Goal: Register for event/course

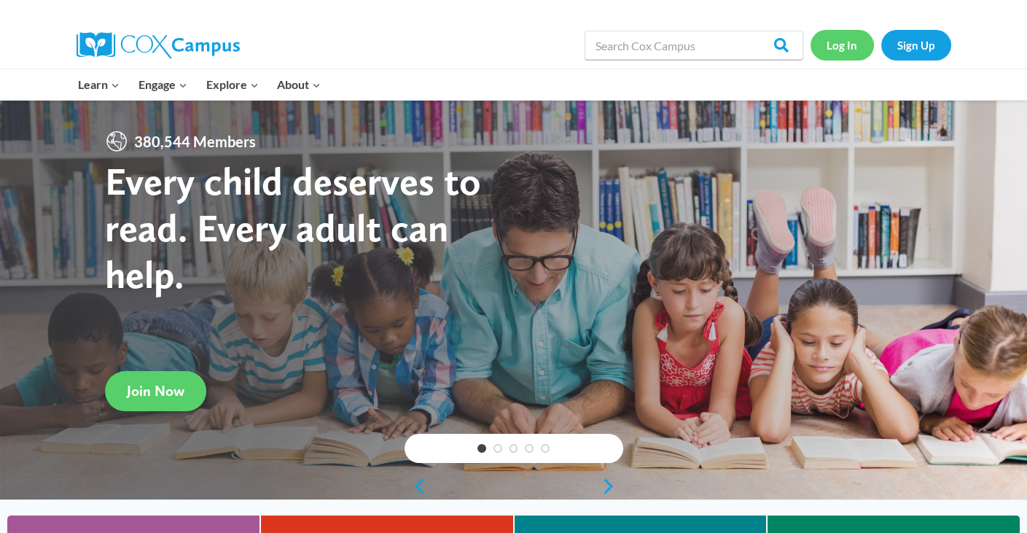
click at [855, 44] on link "Log In" at bounding box center [842, 45] width 63 height 30
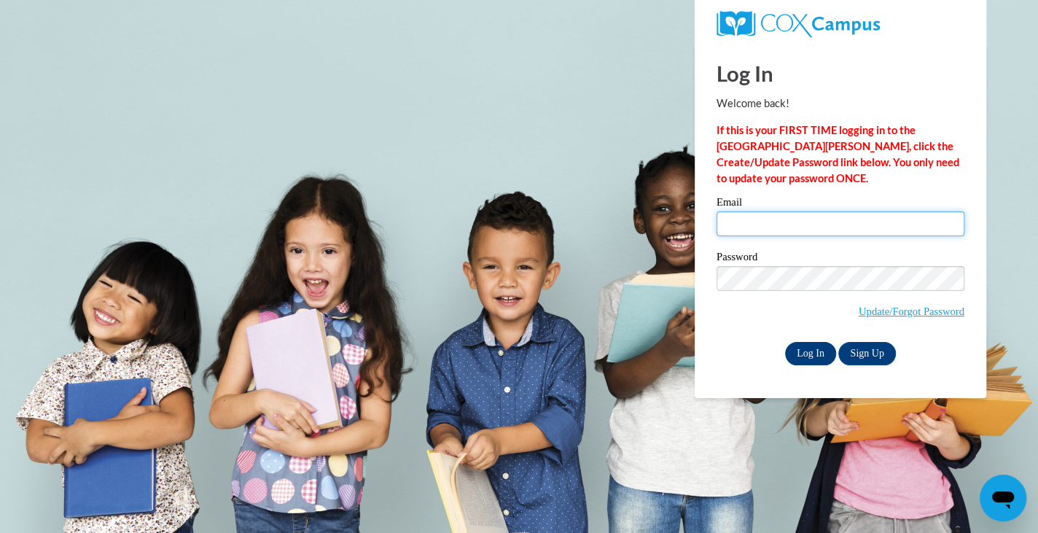
type input "[EMAIL_ADDRESS][DOMAIN_NAME]"
click at [806, 346] on input "Log In" at bounding box center [810, 353] width 51 height 23
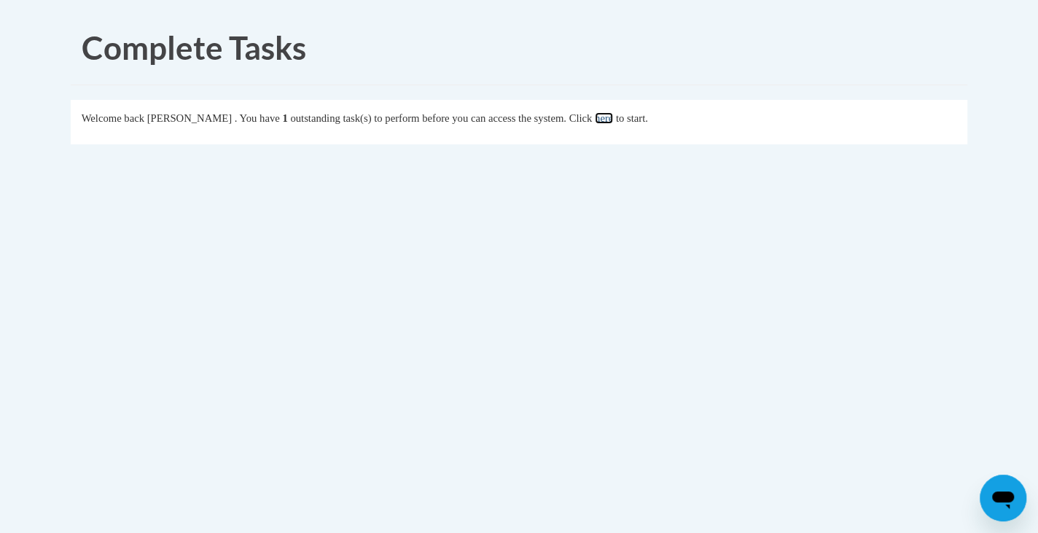
click at [613, 116] on link "here" at bounding box center [604, 118] width 18 height 12
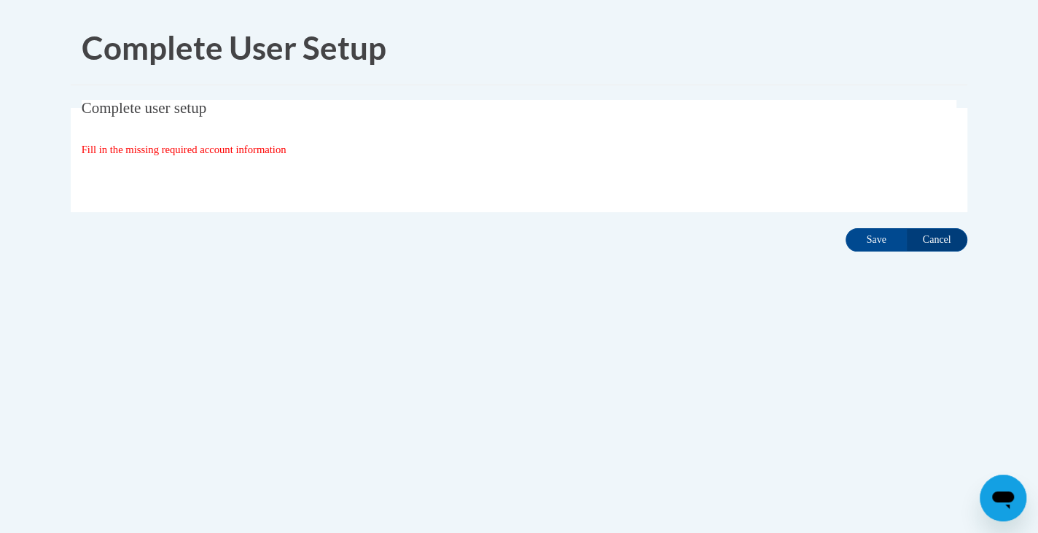
click at [232, 161] on fieldset "Complete user setup Fill in the missing required account information User Profi…" at bounding box center [519, 156] width 897 height 112
click at [193, 180] on div "Organization State and County | Estado y Condado de la organización Select Stat…" at bounding box center [520, 179] width 876 height 29
click at [220, 144] on span "Fill in the missing required account information" at bounding box center [184, 150] width 205 height 12
click at [891, 190] on div "Organization State and County | Estado y Condado de la organización Select Stat…" at bounding box center [520, 179] width 876 height 29
click at [909, 182] on div "Organization State and County | Estado y Condado de la organización Select Stat…" at bounding box center [520, 179] width 876 height 29
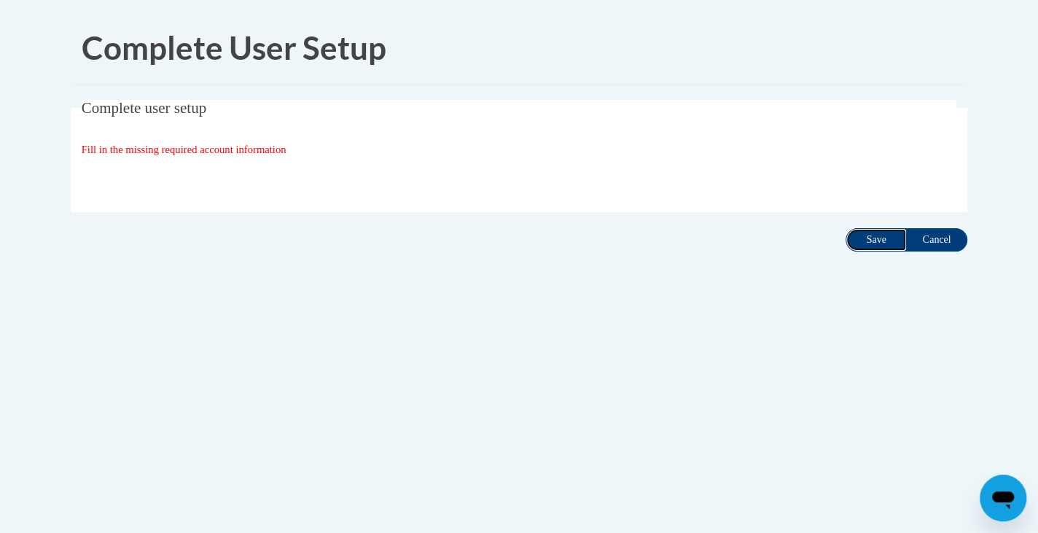
click at [876, 244] on input "Save" at bounding box center [876, 239] width 61 height 23
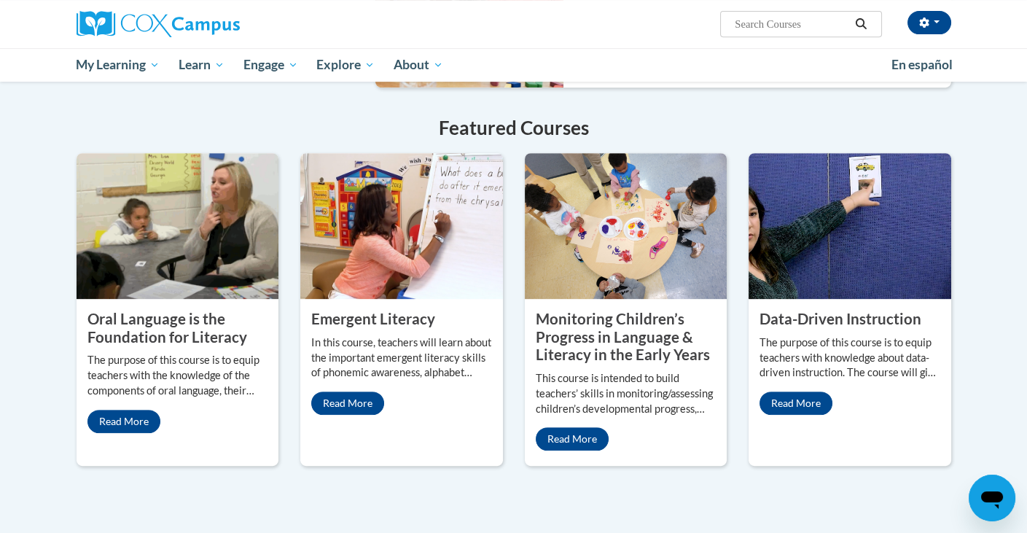
scroll to position [1123, 0]
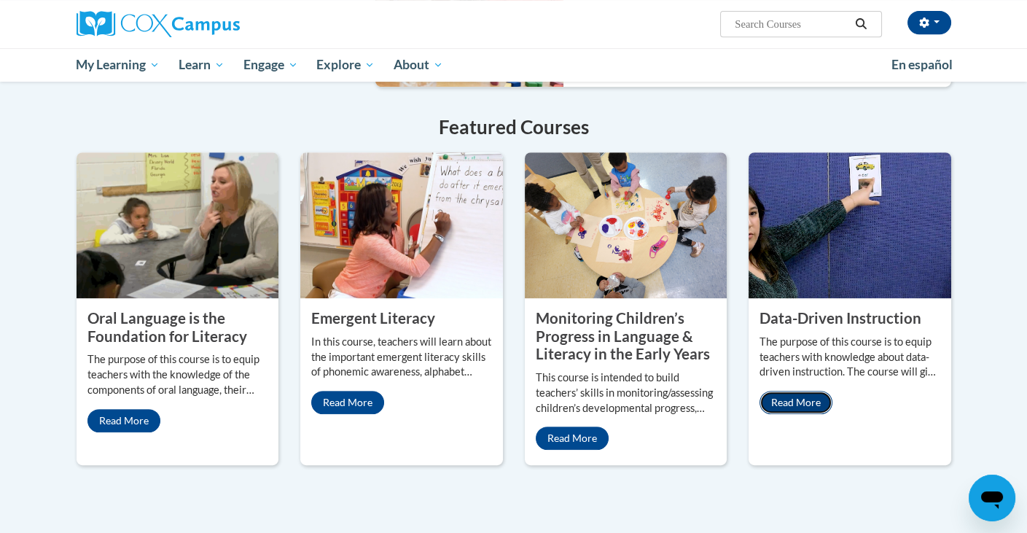
click at [795, 391] on link "Read More" at bounding box center [796, 402] width 73 height 23
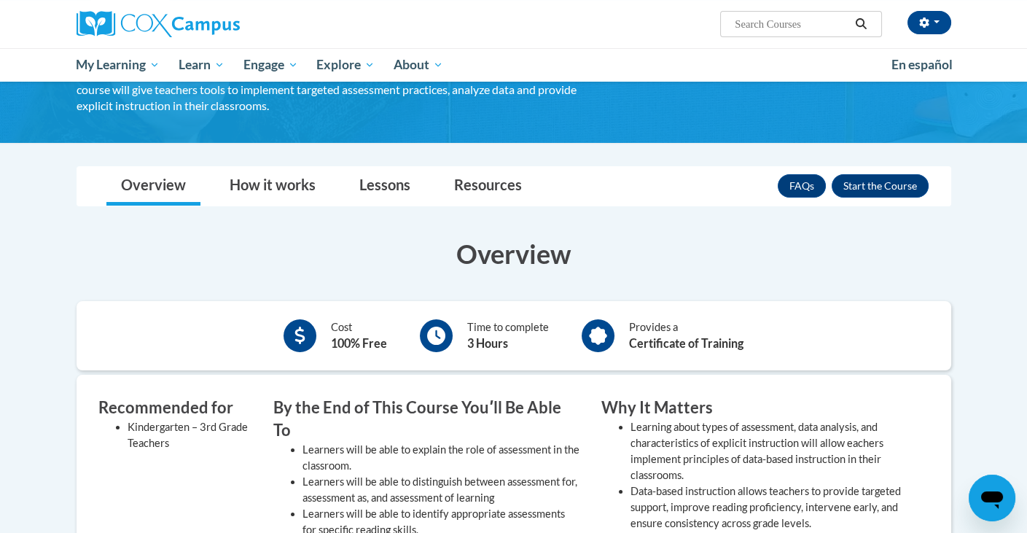
scroll to position [131, 0]
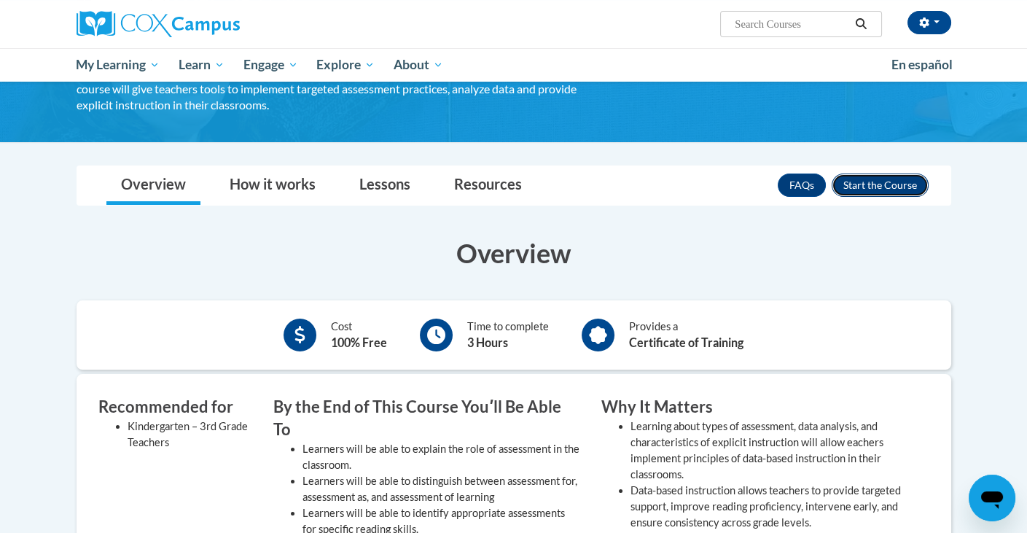
click at [875, 185] on button "Enroll" at bounding box center [880, 185] width 97 height 23
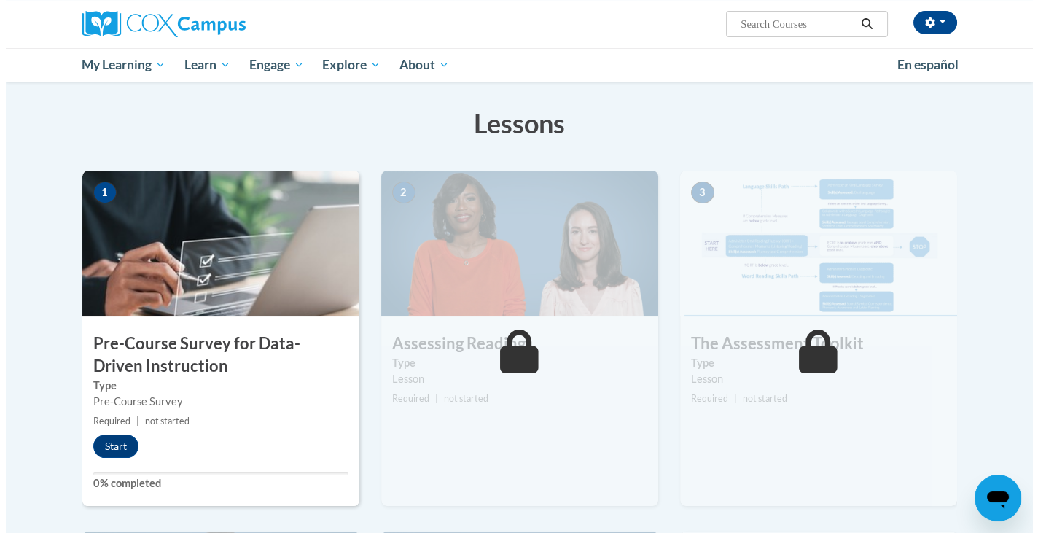
scroll to position [217, 0]
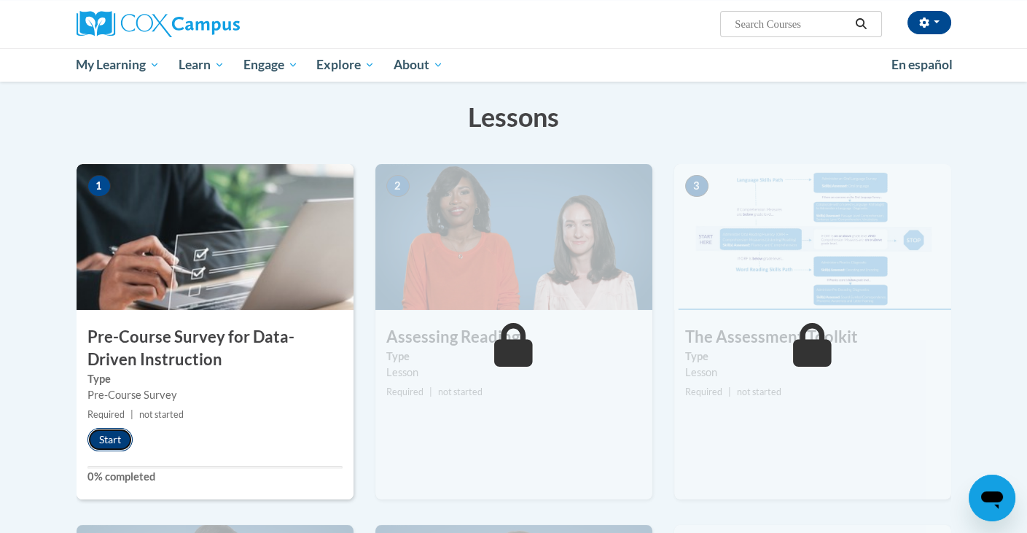
click at [93, 437] on button "Start" at bounding box center [109, 439] width 45 height 23
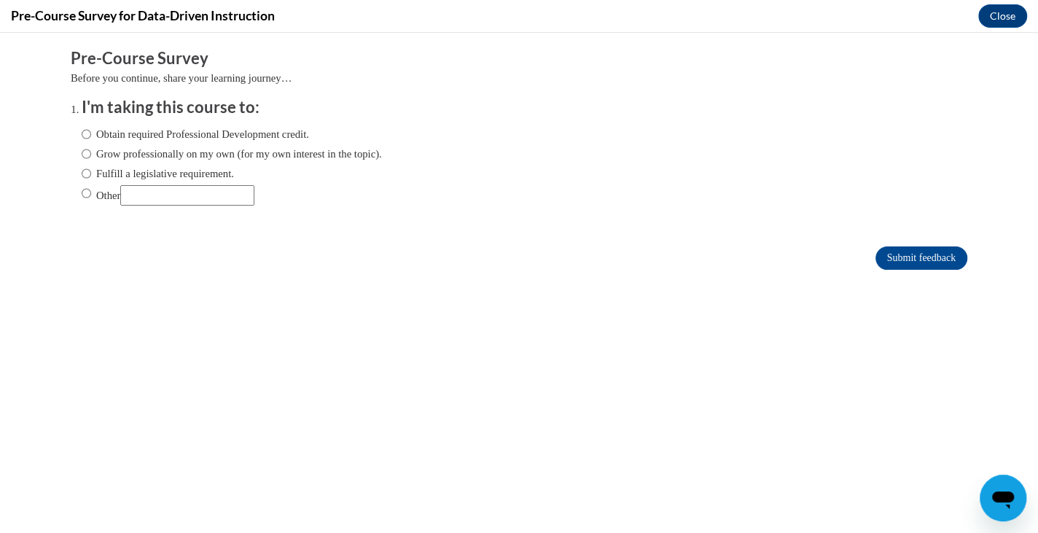
scroll to position [0, 0]
click at [82, 193] on input "Other" at bounding box center [86, 193] width 9 height 16
radio input "true"
click at [157, 198] on input "Other" at bounding box center [187, 195] width 134 height 20
type input "In a college education program"
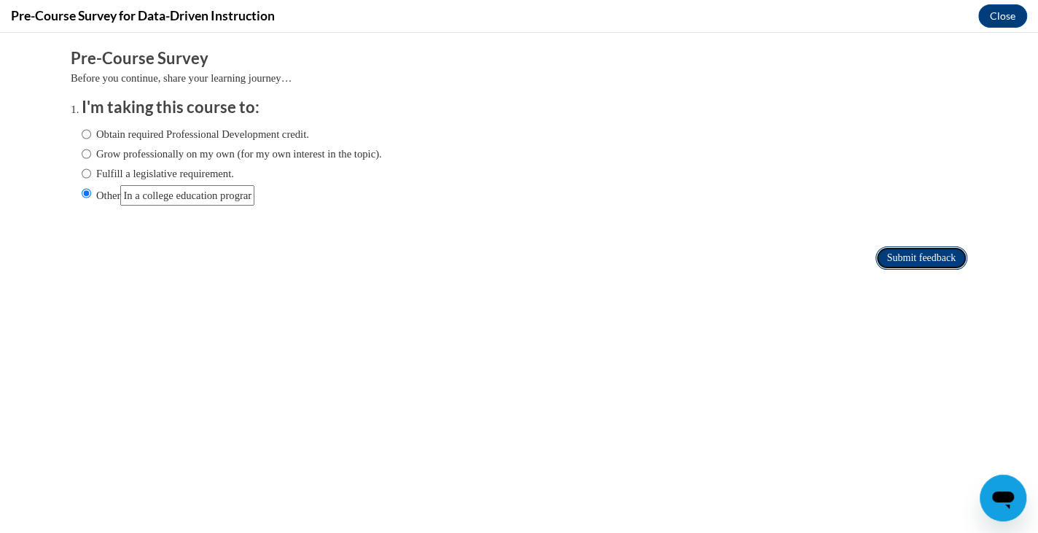
click at [888, 256] on input "Submit feedback" at bounding box center [922, 257] width 92 height 23
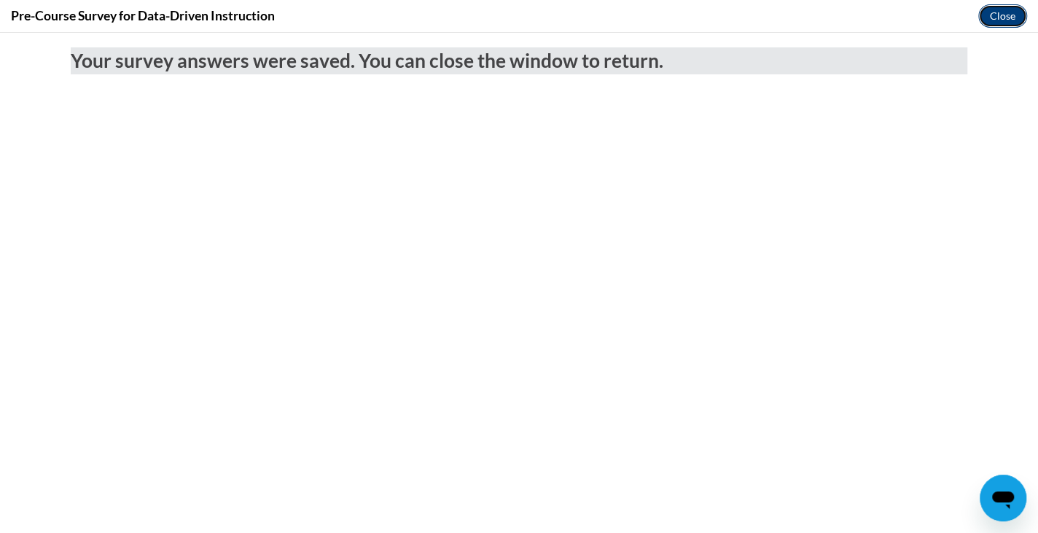
click at [991, 16] on button "Close" at bounding box center [1002, 15] width 49 height 23
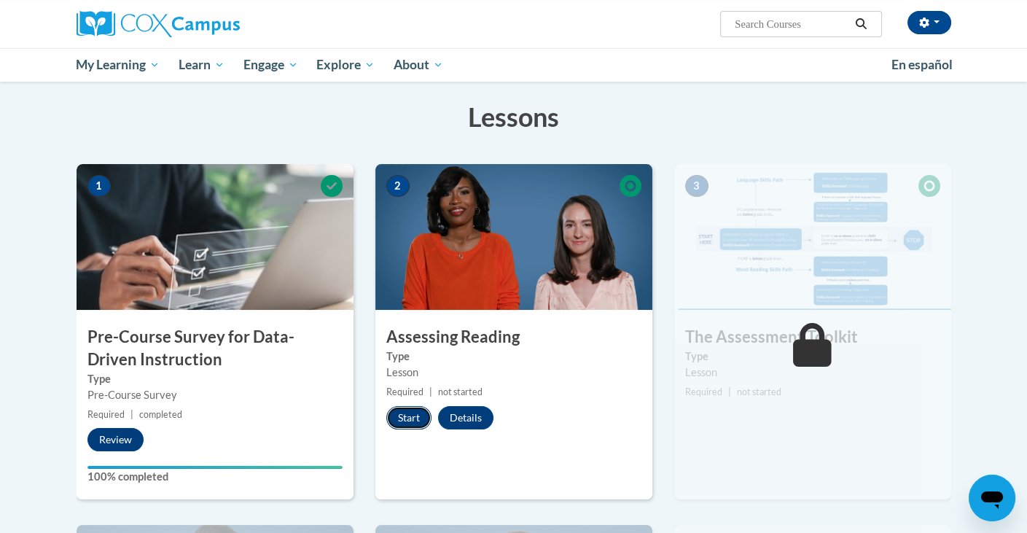
click at [404, 409] on button "Start" at bounding box center [408, 417] width 45 height 23
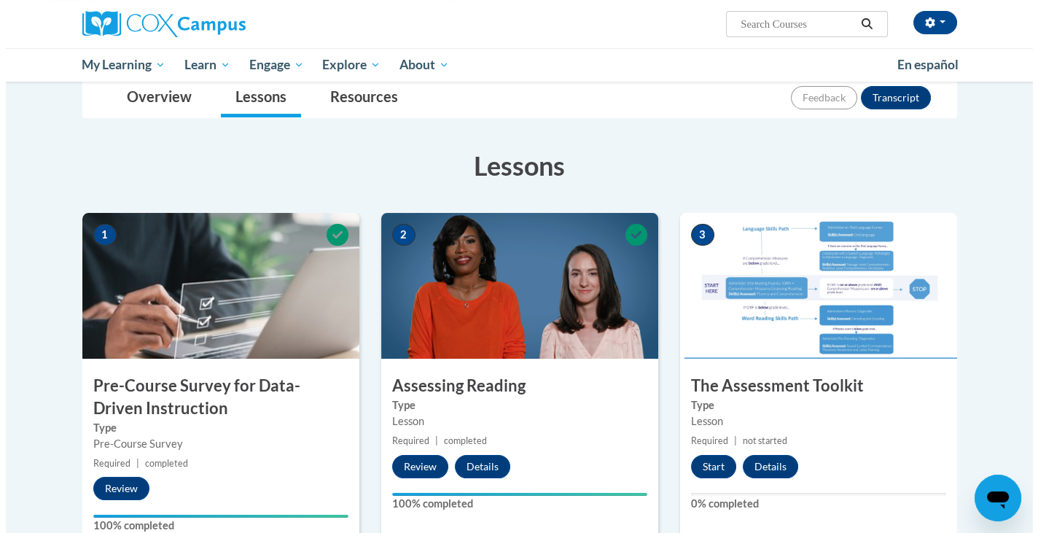
scroll to position [168, 0]
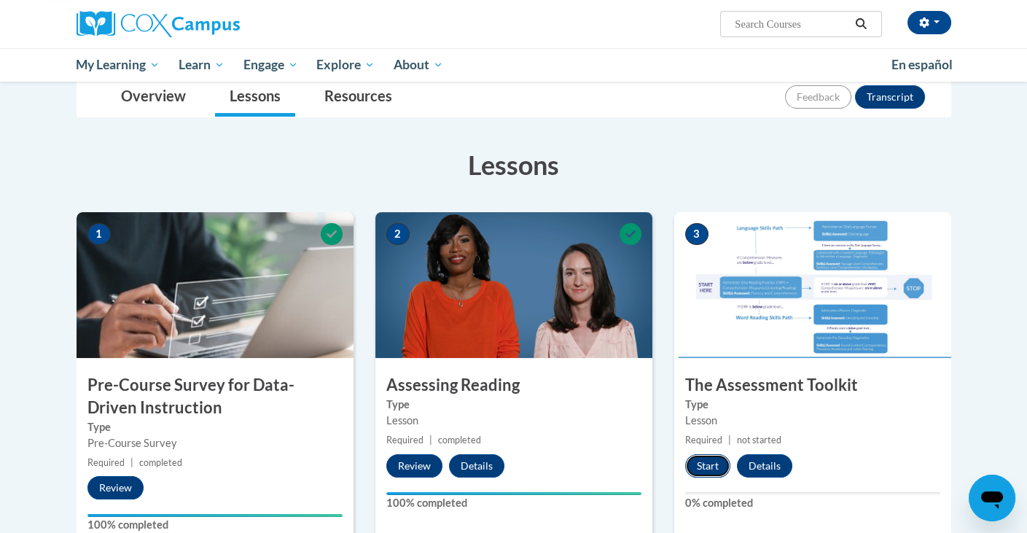
click at [693, 466] on button "Start" at bounding box center [707, 465] width 45 height 23
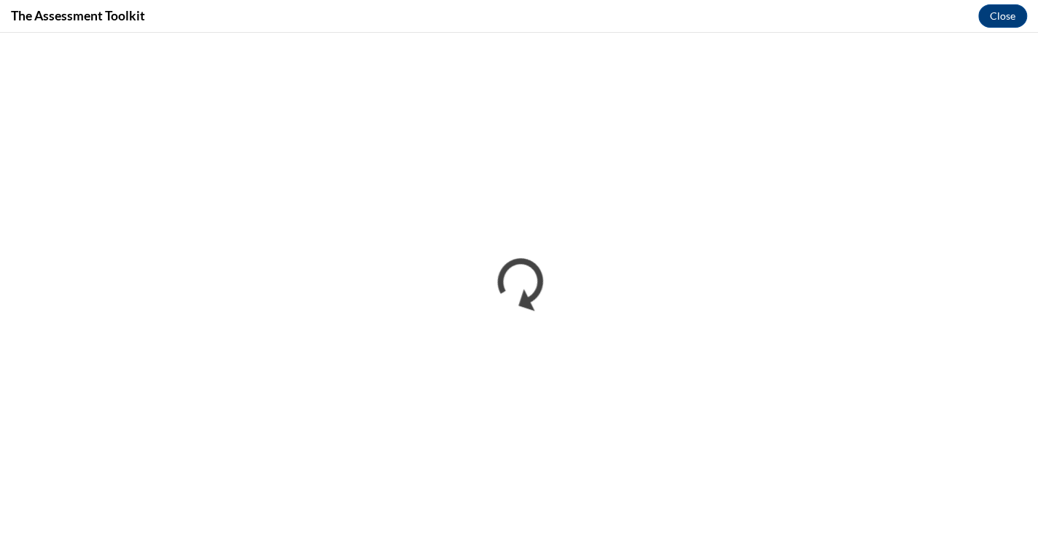
scroll to position [0, 0]
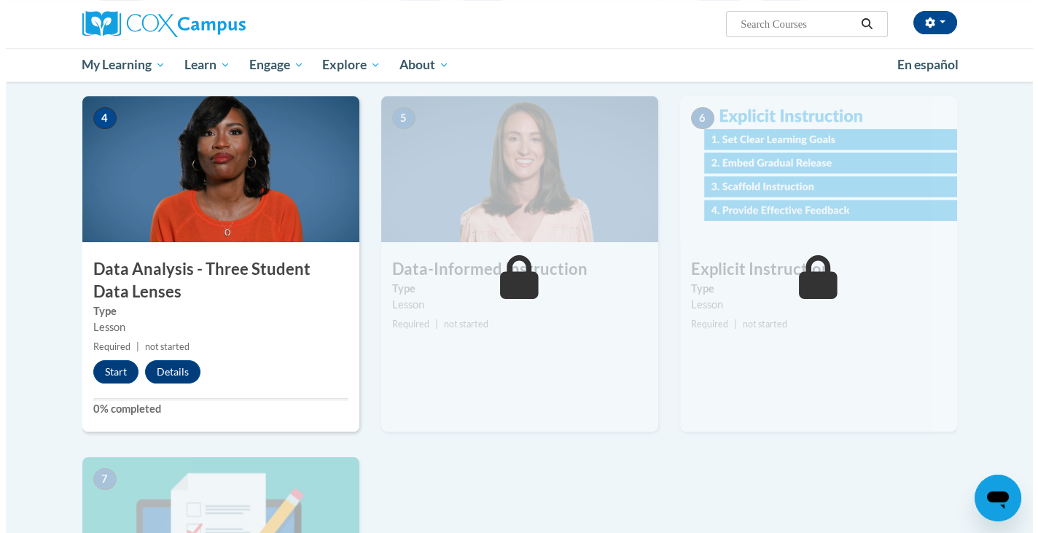
scroll to position [693, 0]
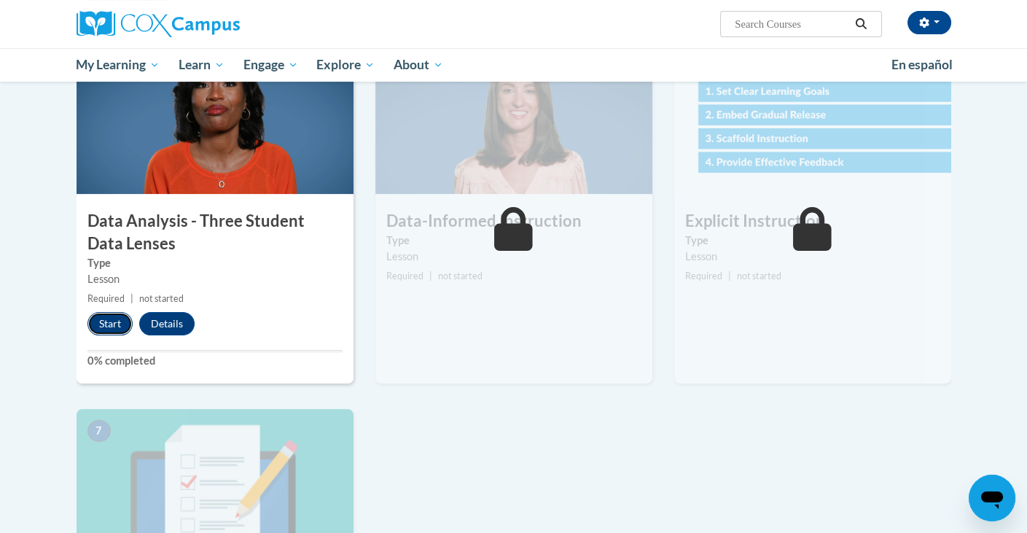
click at [97, 321] on button "Start" at bounding box center [109, 323] width 45 height 23
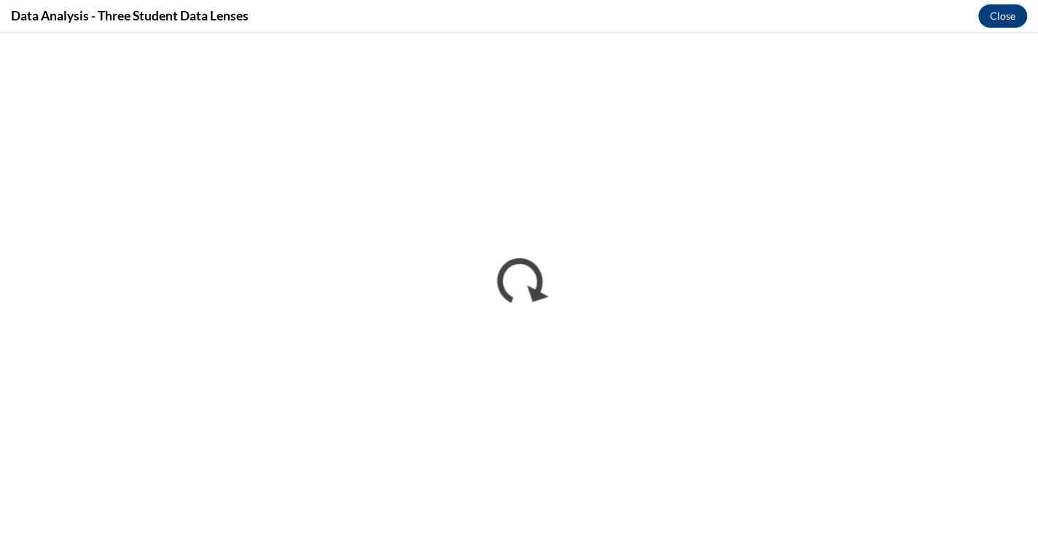
scroll to position [0, 0]
